Goal: Task Accomplishment & Management: Complete application form

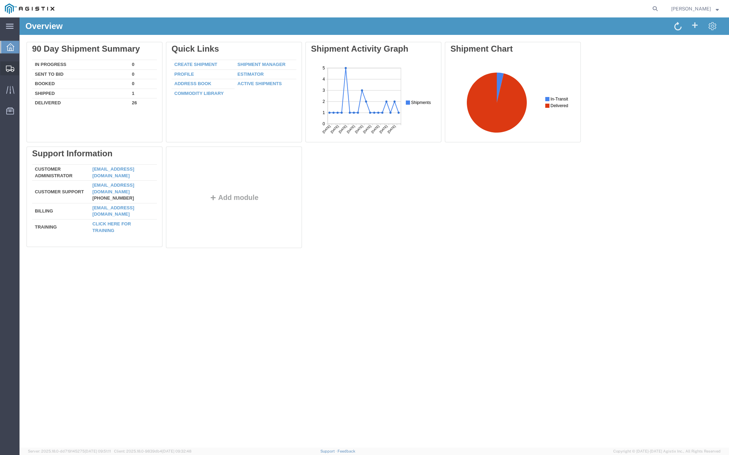
click at [0, 0] on span "Create from Template" at bounding box center [0, 0] width 0 height 0
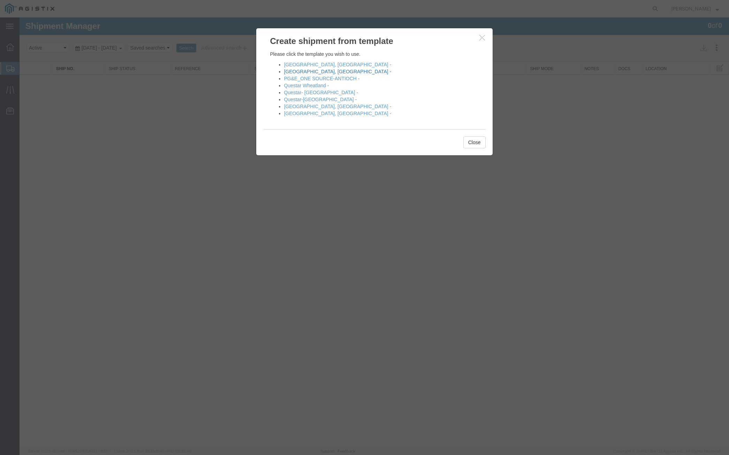
click at [290, 73] on link "Fresno, CA -" at bounding box center [337, 72] width 107 height 6
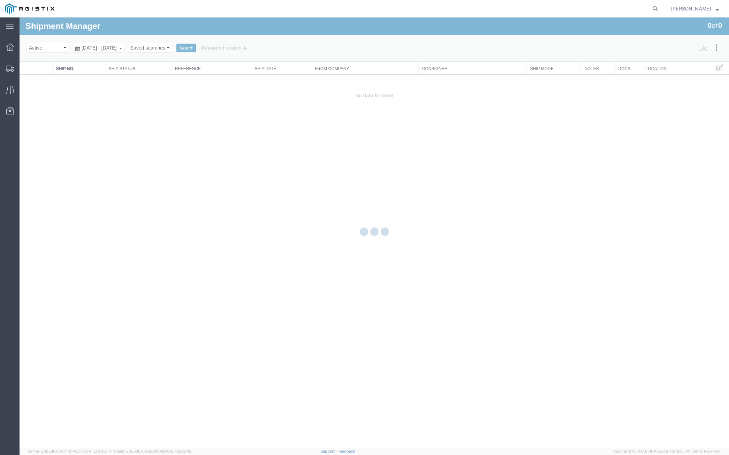
select select "PURCHORD"
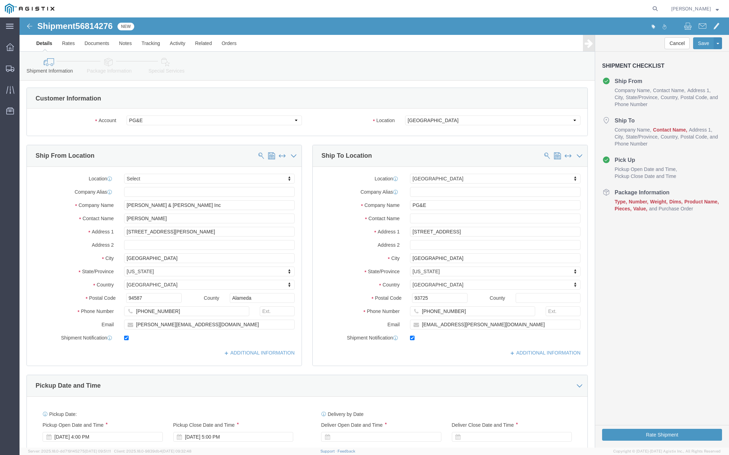
select select
select select "19745"
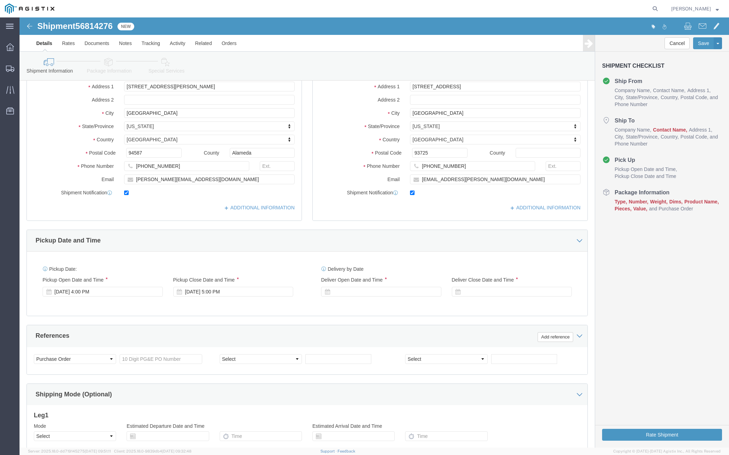
scroll to position [226, 0]
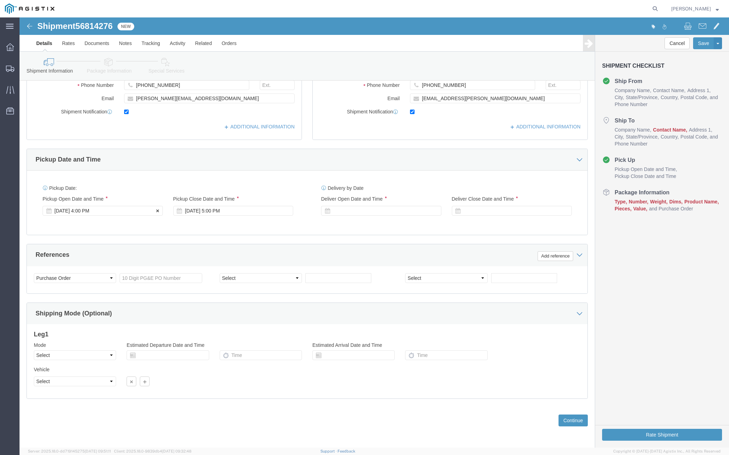
click div "Sep 12 2025 4:00 PM"
click input "4:00 PM"
type input "8:00 AM"
click button "Apply"
click div "Sep 15 2025 9:00 AM"
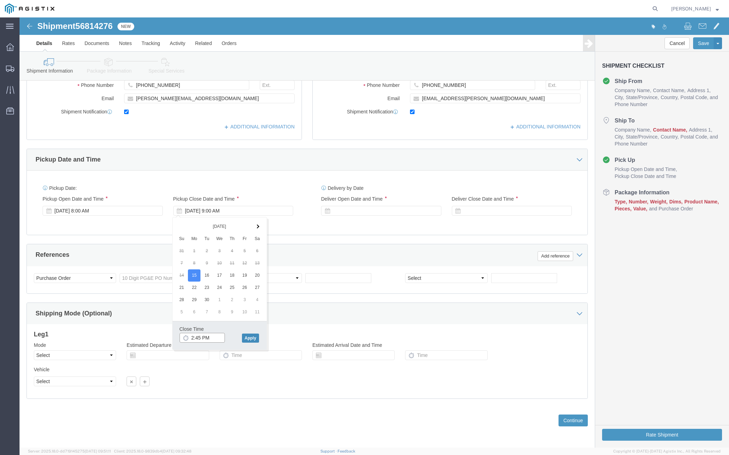
type input "2:45 PM"
click button "Apply"
click div
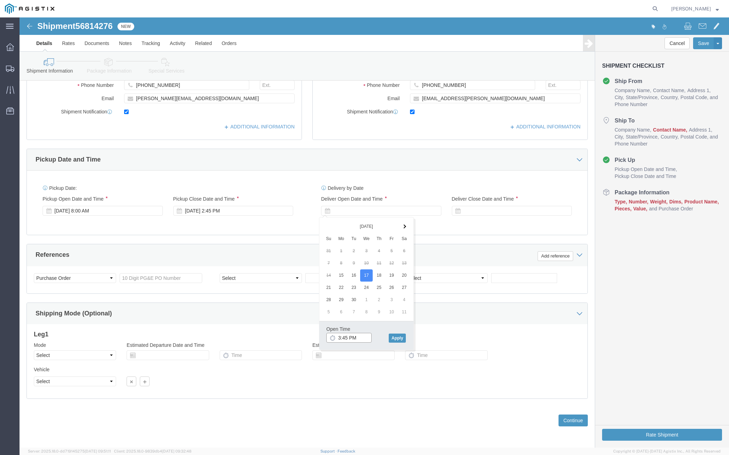
click input "3:45 PM"
click input "8:45 AM"
type input "8:00 AM"
click button "Apply"
click div
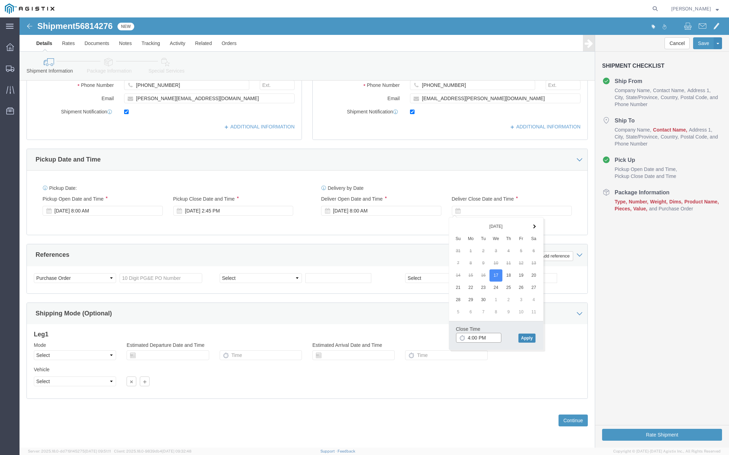
type input "4:00 PM"
click button "Apply"
click input "text"
type input "3501420269"
click button "Continue"
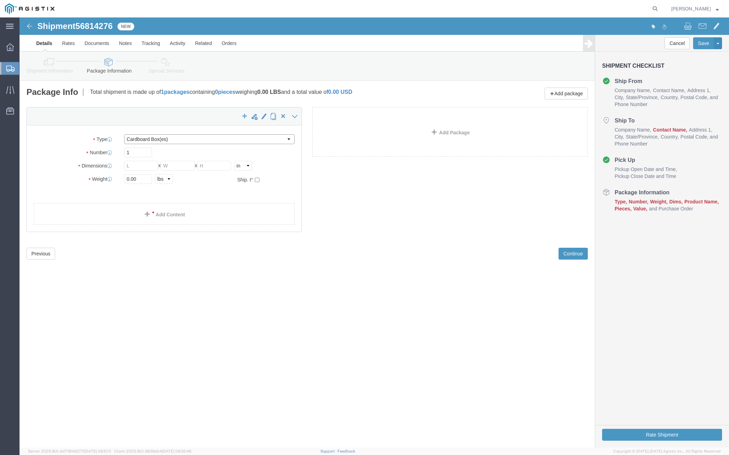
click select "Select Bulk Bundle(s) Cardboard Box(es) Carton(s) Crate(s) Drum(s) (Fiberboard)…"
select select "POST"
click select "Select Bulk Bundle(s) Cardboard Box(es) Carton(s) Crate(s) Drum(s) (Fiberboard)…"
drag, startPoint x: 112, startPoint y: 152, endPoint x: 99, endPoint y: 153, distance: 12.6
click div "Number 1"
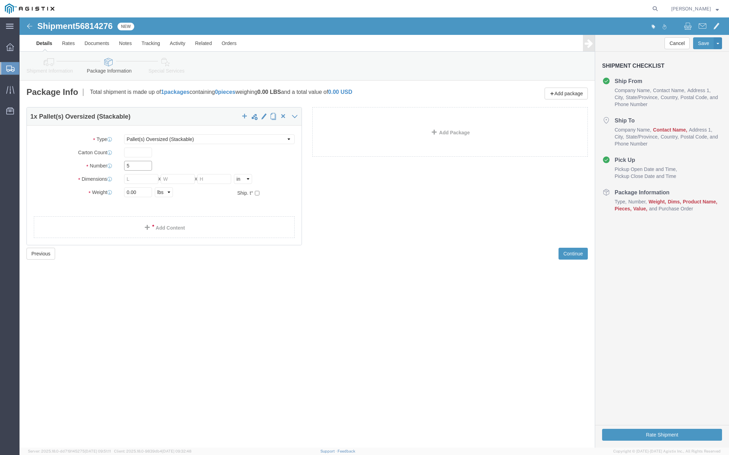
type input "5"
click input "text"
type input "48"
type input "60"
type input "56"
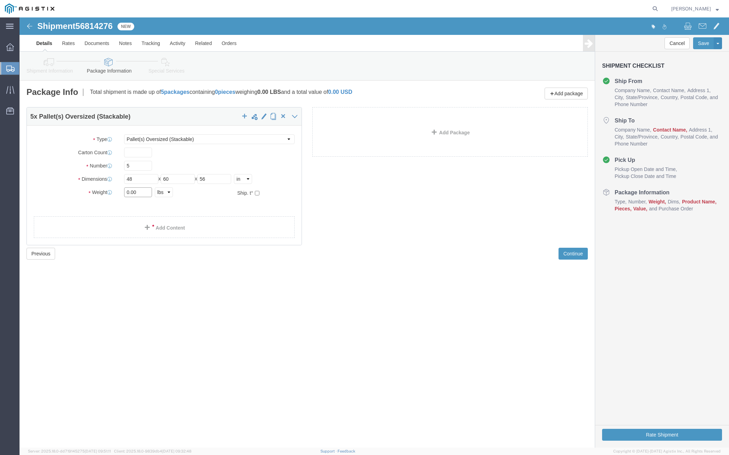
drag, startPoint x: 120, startPoint y: 174, endPoint x: 91, endPoint y: 177, distance: 29.4
click div "Weight 0.00 Select kgs lbs Ship. t°"
type input "5125"
click button "Continue"
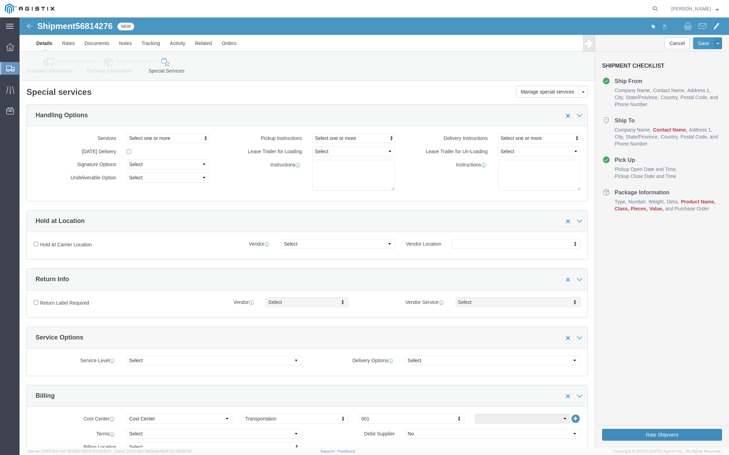
click button "Rate Shipment"
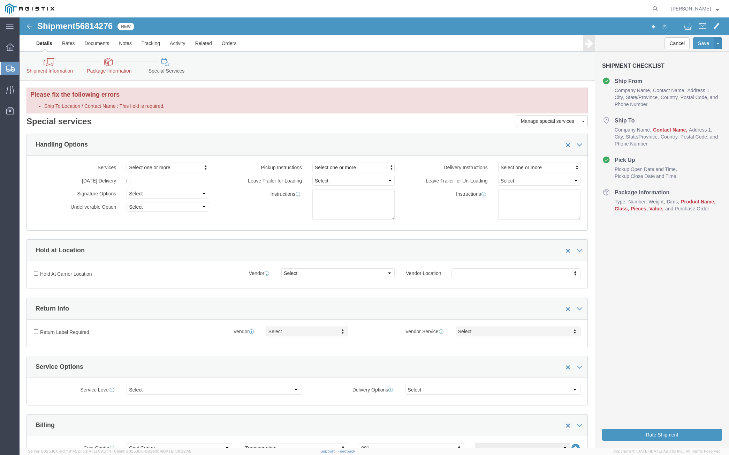
click div "Rate Shipment"
click button "Rate Shipment"
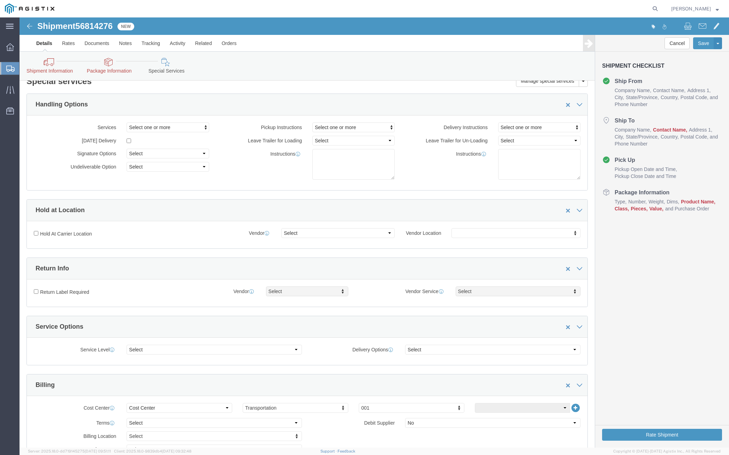
scroll to position [178, 0]
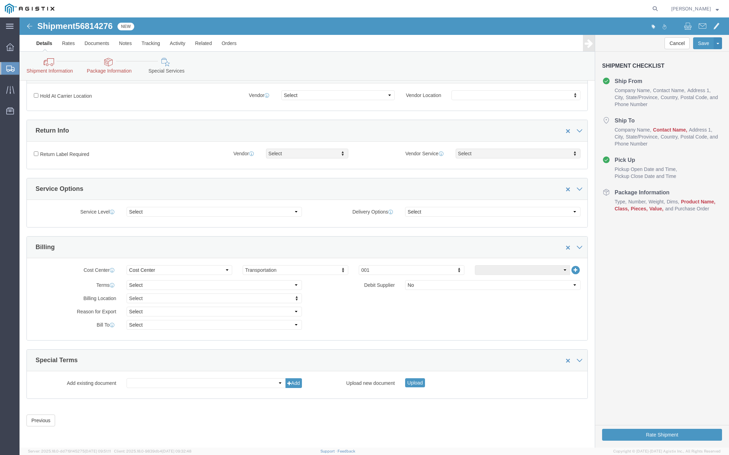
click img
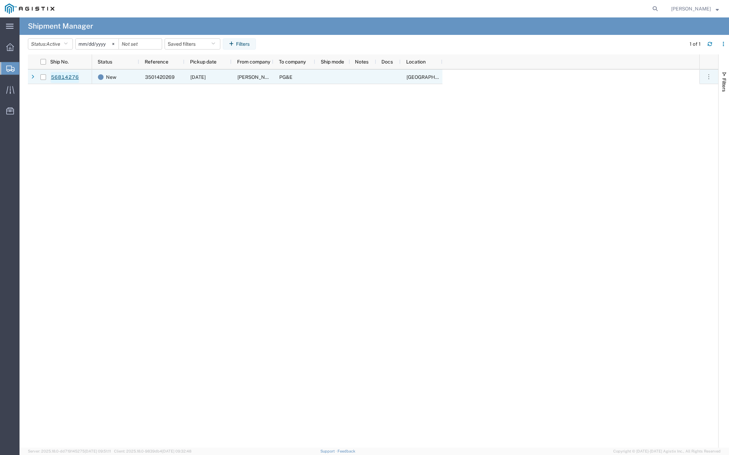
click at [70, 74] on link "56814276" at bounding box center [65, 77] width 29 height 11
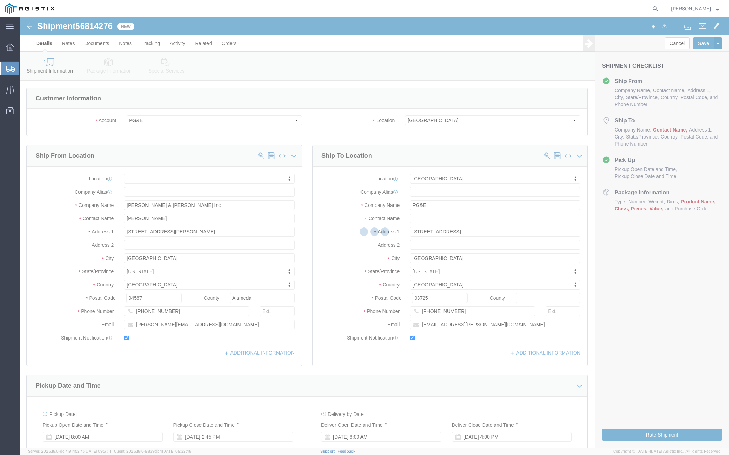
select select
select select "19745"
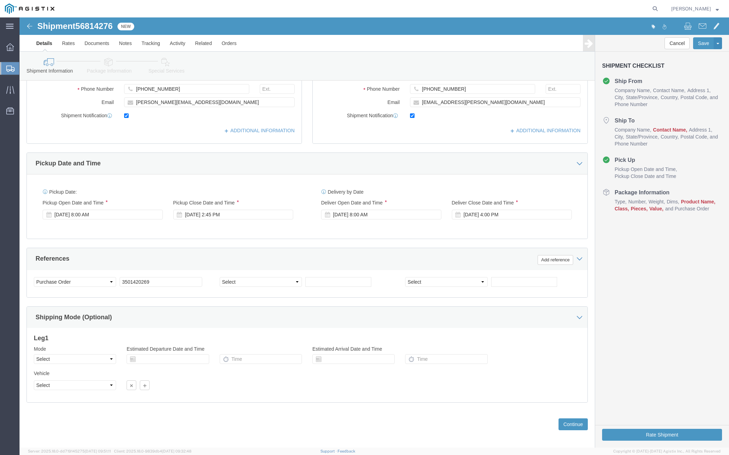
scroll to position [226, 0]
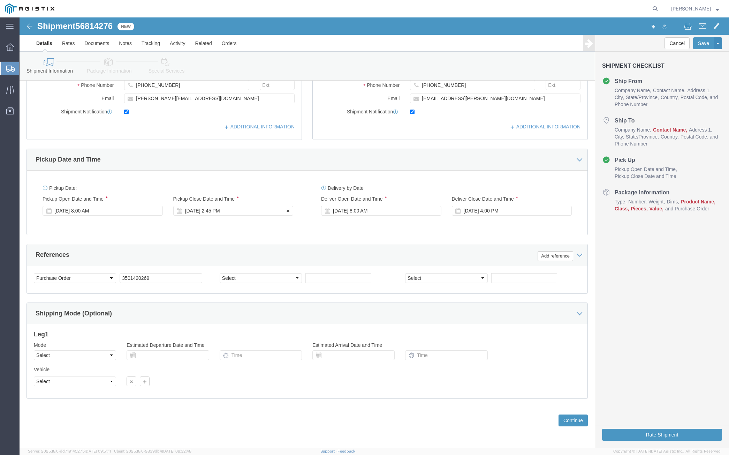
click div "Sep 15 2025 2:45 PM"
click button "Apply"
click div "Sep 17 2025 4:00 PM"
click button "Continue"
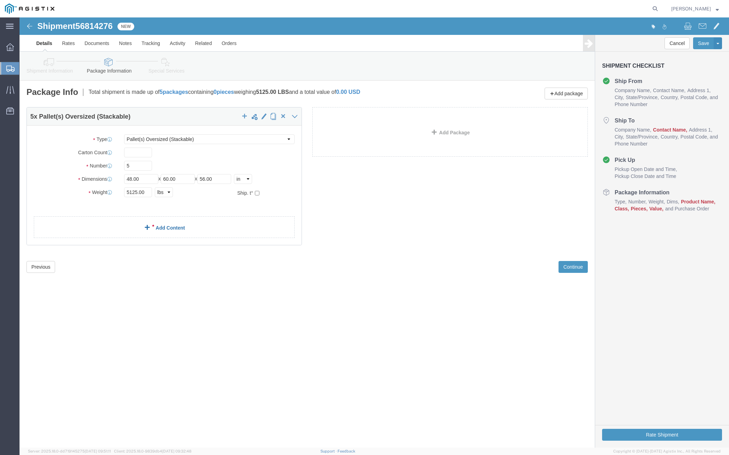
click link "Add Content"
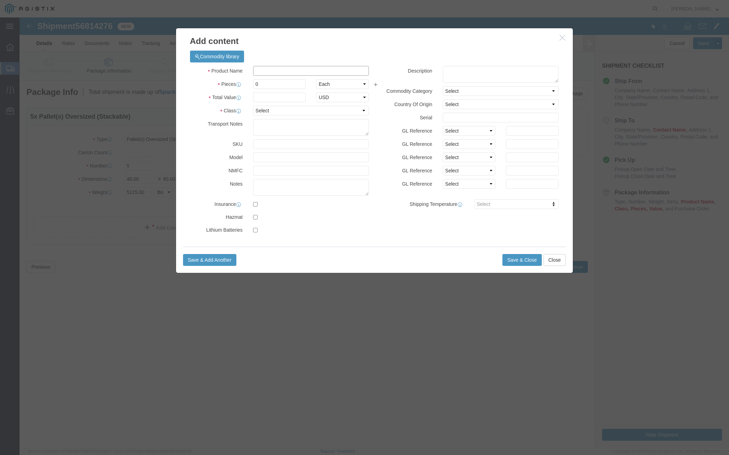
click input "text"
type input "M565024"
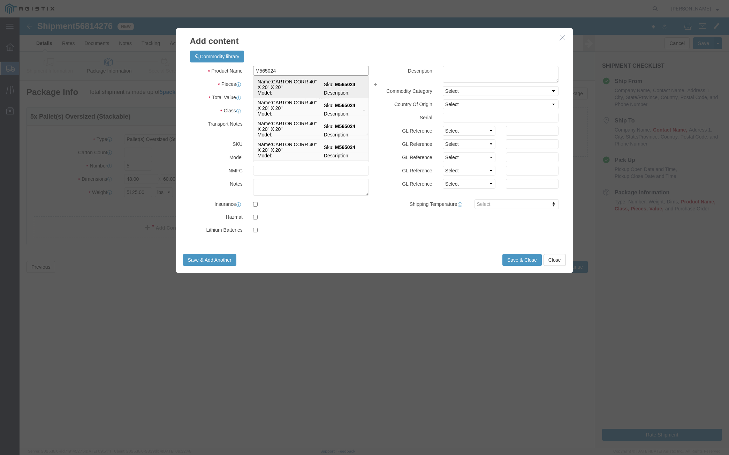
click td "Name: CARTON CORR 40" X 20" X 20""
select select
select select "USD"
type input "CARTON CORR 40" X 20" X 20""
type input "M565024"
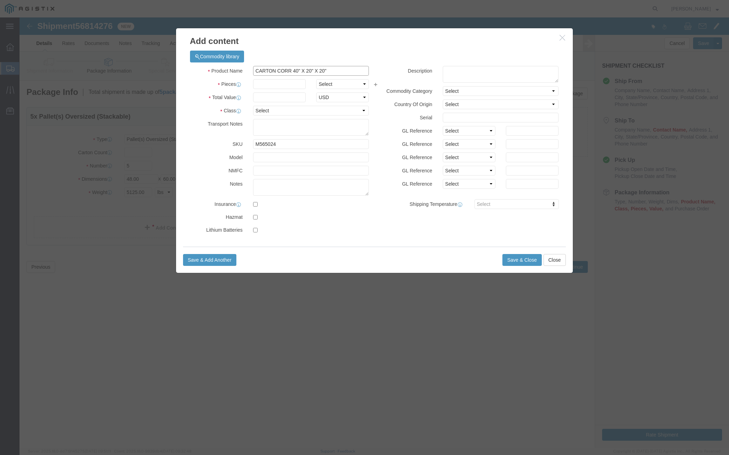
click input "CARTON CORR 40" X 20" X 20""
type input "M565024 CARTON CORR 40" X 20" X 20""
click input "text"
type input "400"
click input "text"
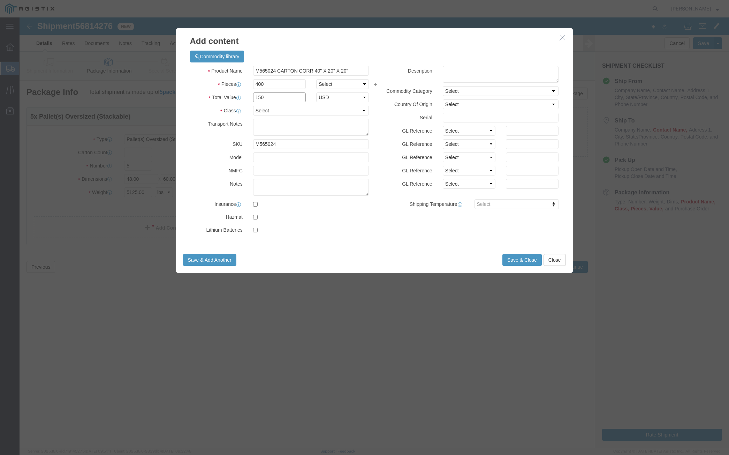
type input "150"
click select "Select 50 55 60 65 70 85 92.5 100 125 175 250 300 400"
select select "55"
click select "Select 50 55 60 65 70 85 92.5 100 125 175 250 300 400"
click button "Save & Close"
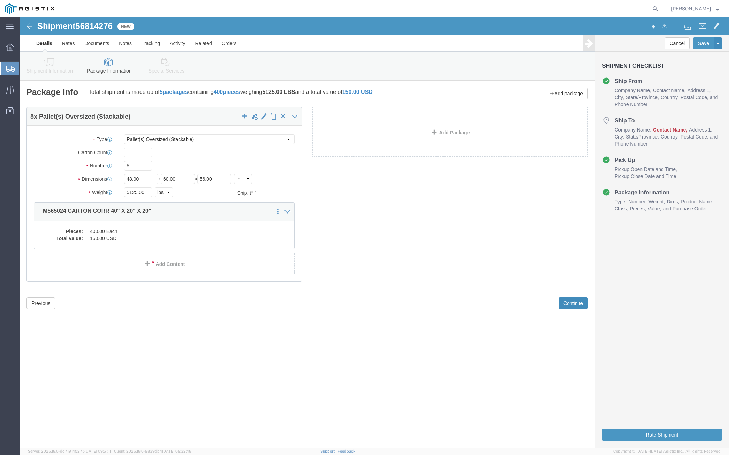
click button "Continue"
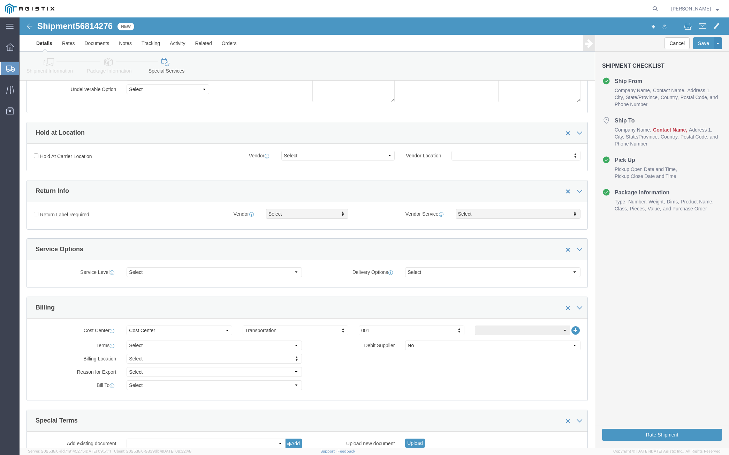
scroll to position [149, 0]
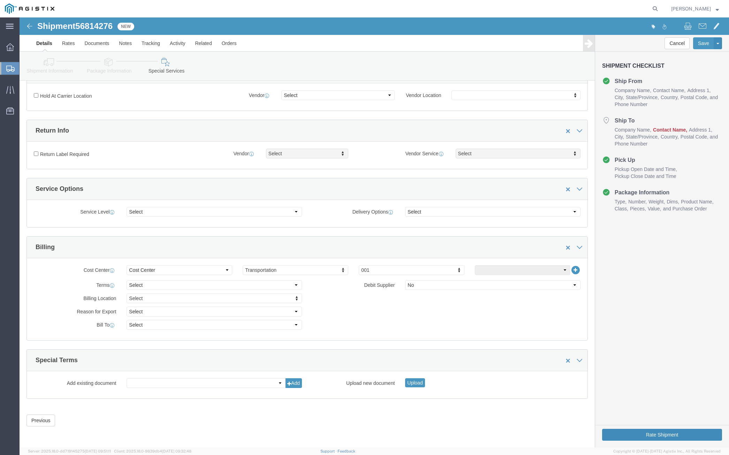
click button "Rate Shipment"
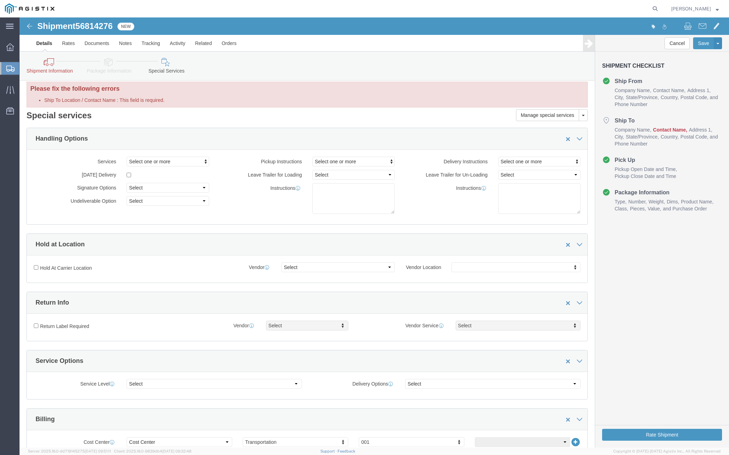
scroll to position [0, 0]
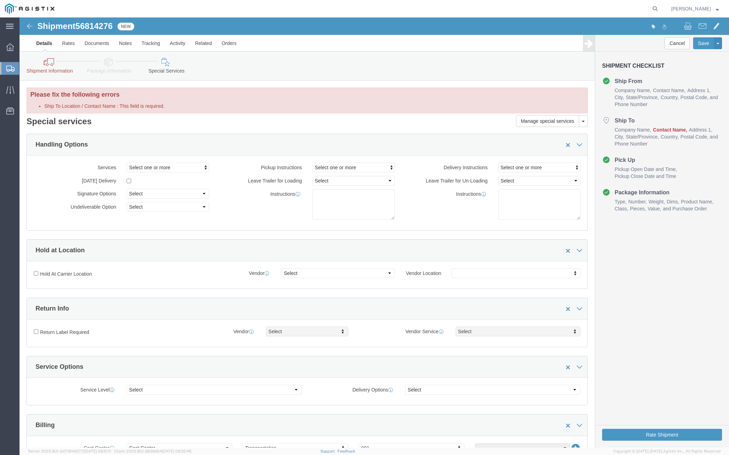
click link "Details"
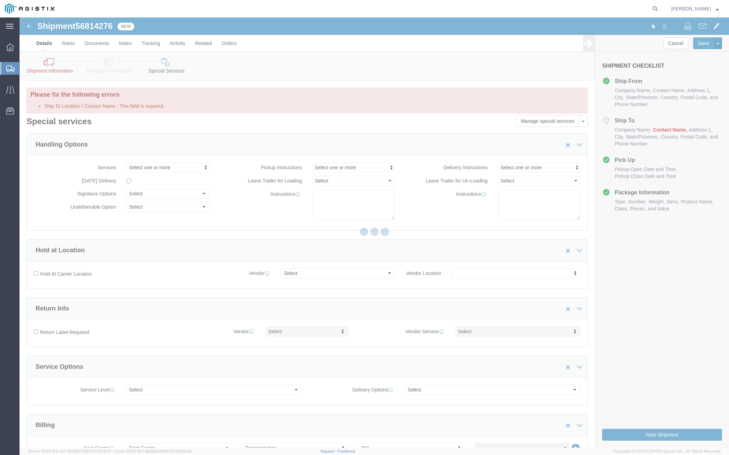
select select "19745"
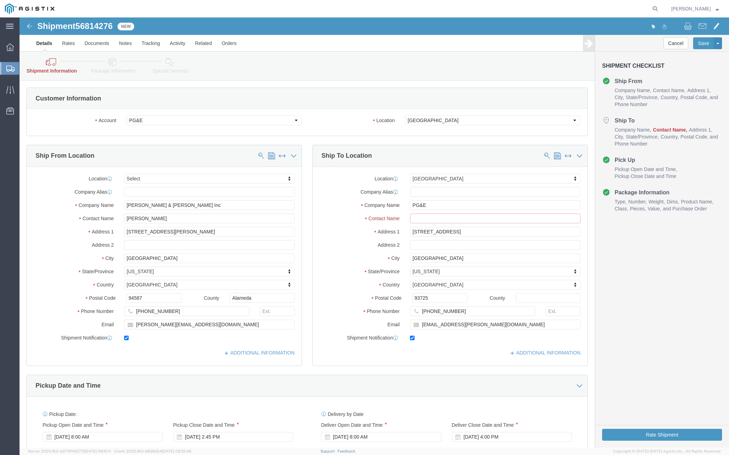
click input "text"
type input "Fresno"
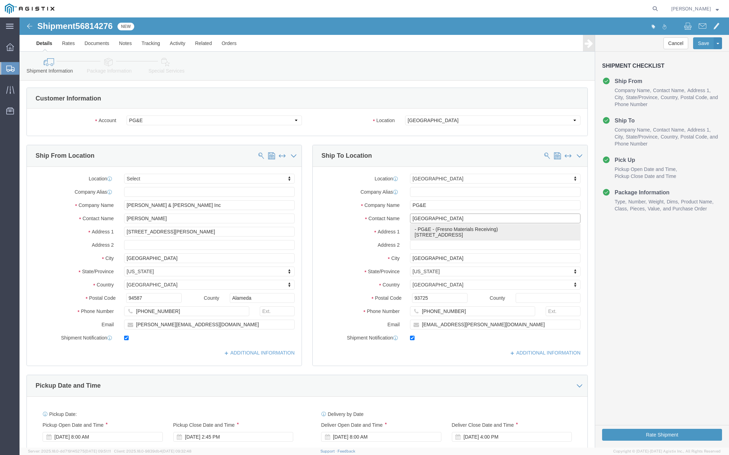
click p "- PG&E - (Fresno Materials Receiving) 2221 S Orange Ave, Fresno, CA, 93725, US"
select select
type input "Fresno Materials Receiving"
checkbox input "false"
select select "CA"
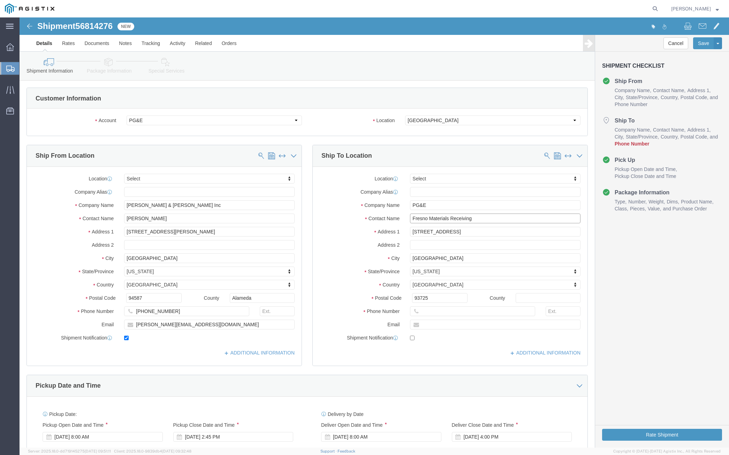
type input "Fresno Materials Receiving"
click input "text"
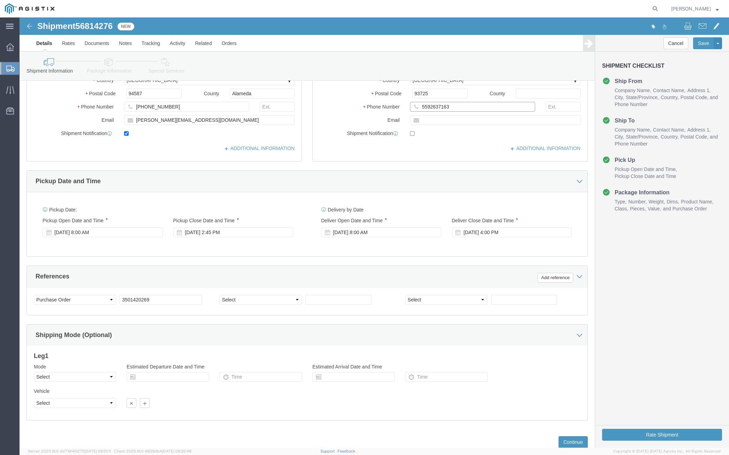
scroll to position [226, 0]
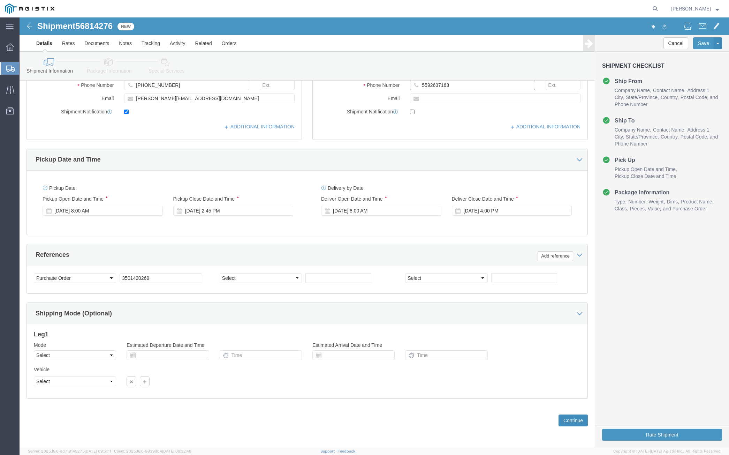
type input "5592637163"
click button "Continue"
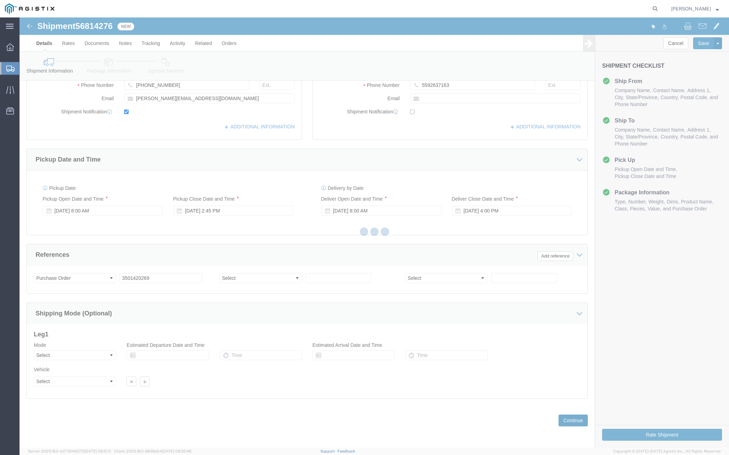
scroll to position [0, 0]
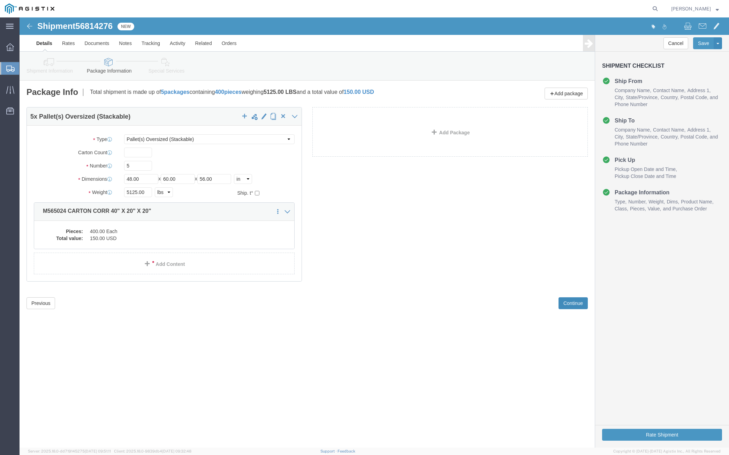
click button "Continue"
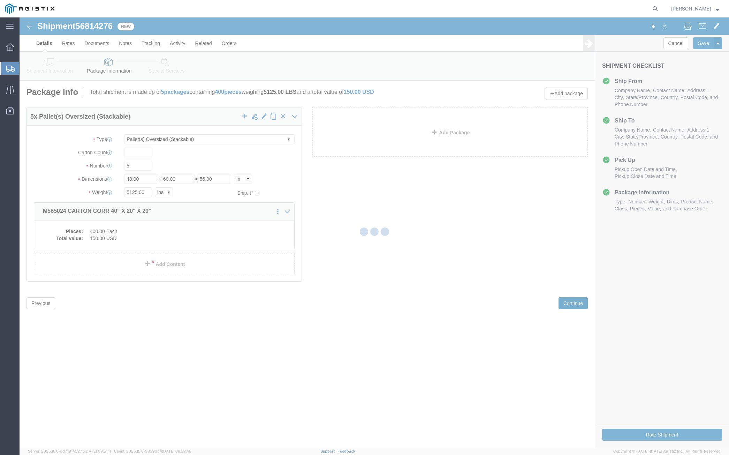
select select
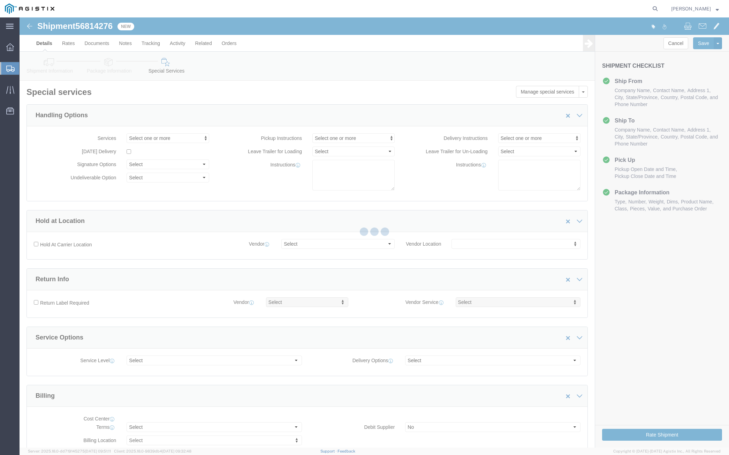
select select "COSTCENTER"
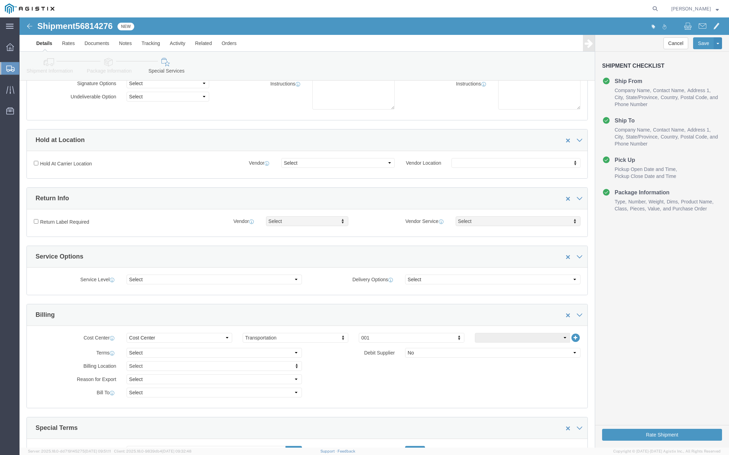
scroll to position [149, 0]
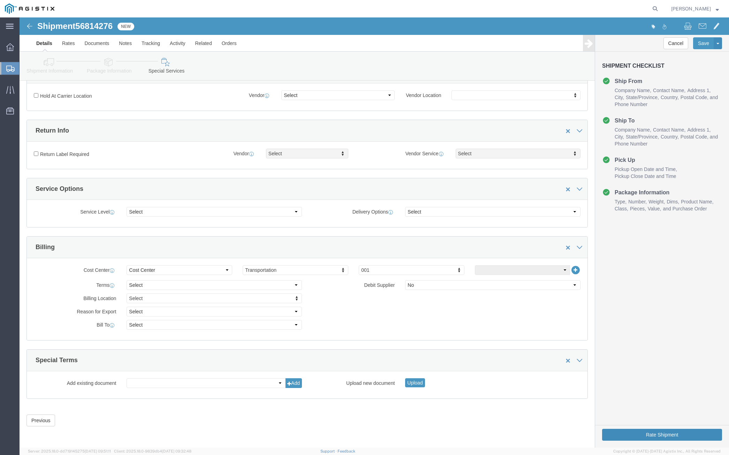
click button "Rate Shipment"
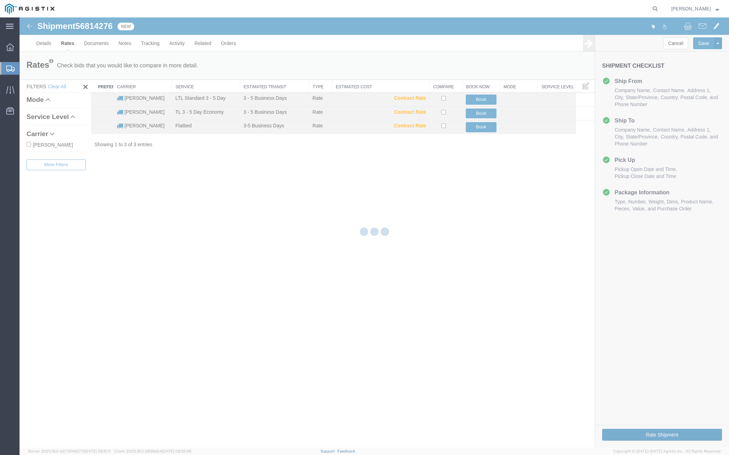
scroll to position [0, 0]
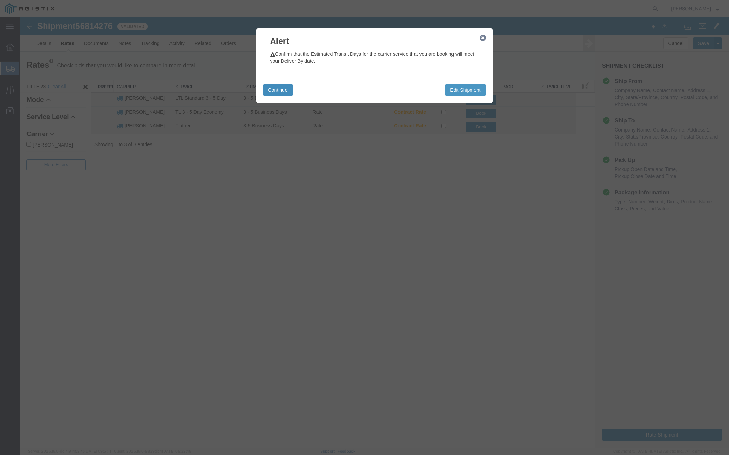
click at [274, 85] on button "Continue" at bounding box center [277, 90] width 29 height 12
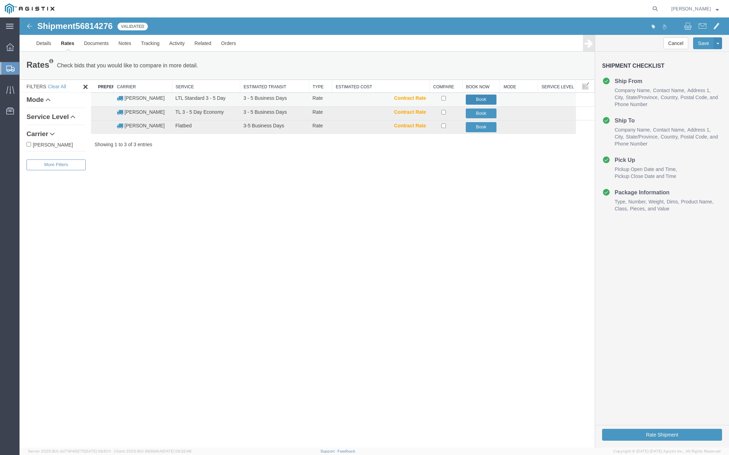
click at [476, 102] on button "Book" at bounding box center [481, 100] width 31 height 10
